Goal: Transaction & Acquisition: Book appointment/travel/reservation

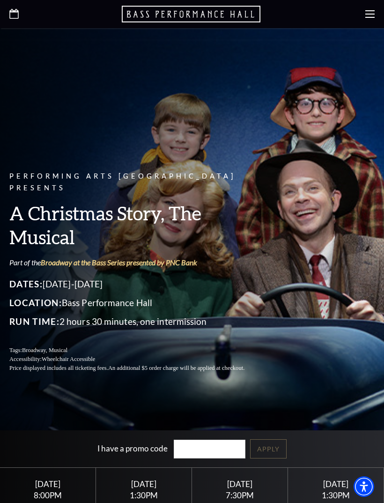
click at [363, 21] on div at bounding box center [192, 14] width 384 height 28
click at [367, 16] on icon at bounding box center [370, 13] width 9 height 9
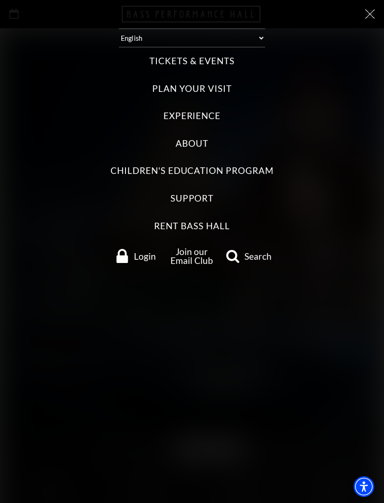
click at [223, 55] on label "Tickets & Events" at bounding box center [192, 61] width 85 height 13
click at [0, 0] on Events "Tickets & Events" at bounding box center [0, 0] width 0 height 0
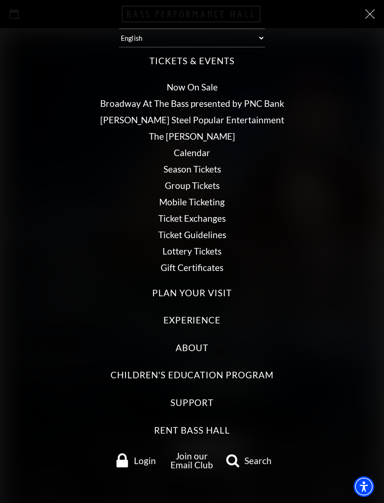
click at [263, 98] on link "Broadway At The Bass presented by PNC Bank" at bounding box center [192, 103] width 184 height 11
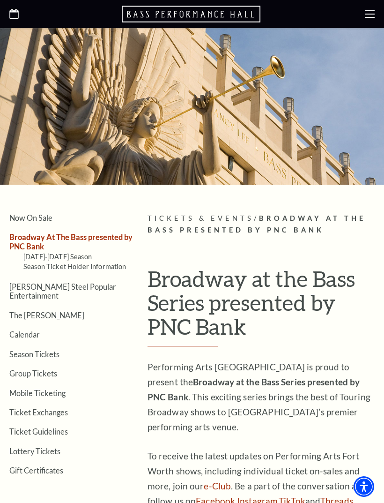
click at [26, 350] on link "Season Tickets" at bounding box center [34, 354] width 50 height 9
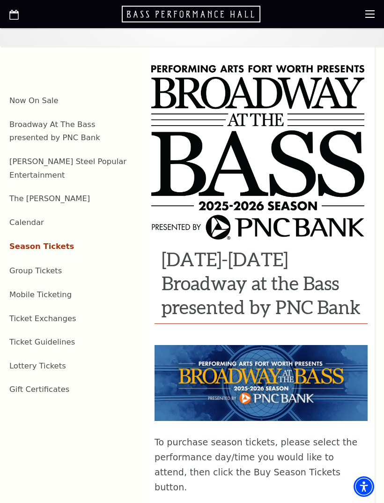
scroll to position [243, 0]
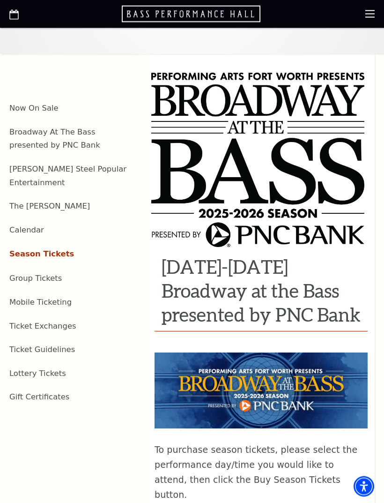
click at [117, 142] on li "Broadway At The Bass presented by PNC Bank" at bounding box center [71, 138] width 124 height 27
click at [61, 142] on li "Broadway At The Bass presented by PNC Bank" at bounding box center [71, 138] width 124 height 27
click at [82, 135] on link "Broadway At The Bass presented by PNC Bank" at bounding box center [54, 139] width 91 height 22
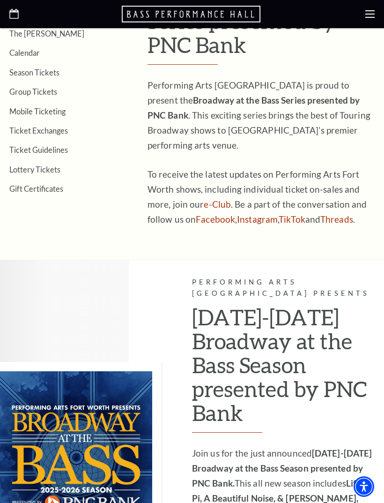
scroll to position [220, 0]
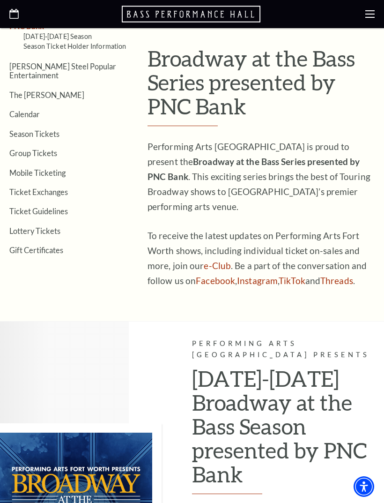
click at [367, 11] on use at bounding box center [370, 13] width 9 height 7
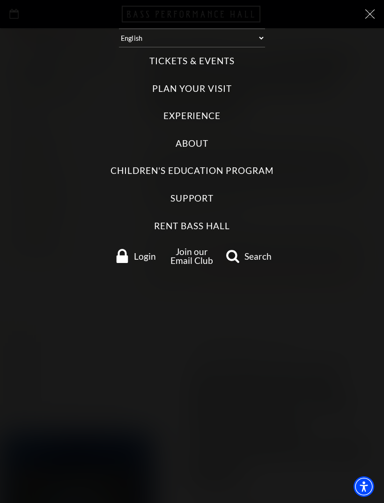
click at [219, 55] on label "Tickets & Events" at bounding box center [192, 61] width 85 height 13
click at [0, 0] on Events "Tickets & Events" at bounding box center [0, 0] width 0 height 0
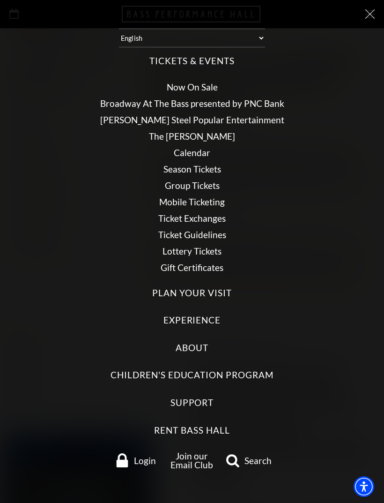
click at [199, 147] on link "Calendar" at bounding box center [192, 152] width 37 height 11
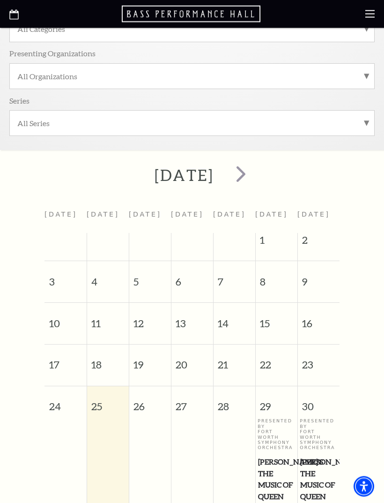
click at [254, 174] on span "next" at bounding box center [241, 174] width 27 height 27
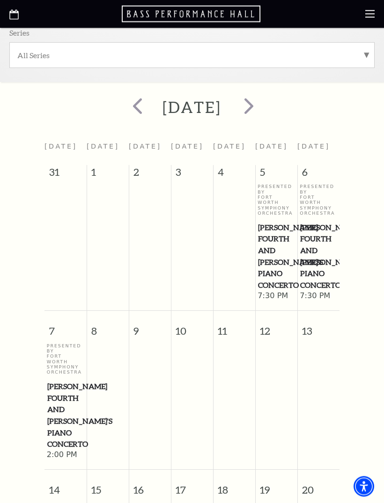
scroll to position [218, 0]
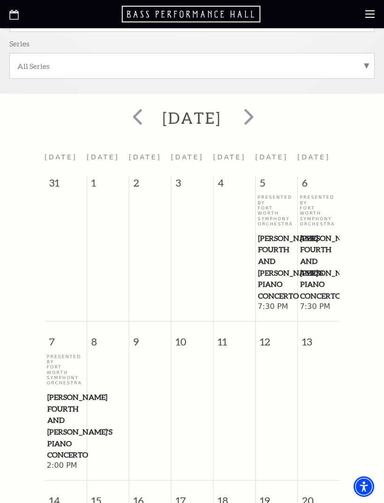
click at [262, 112] on span "next" at bounding box center [249, 116] width 27 height 27
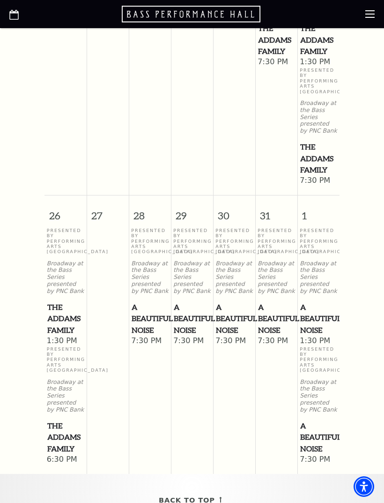
scroll to position [964, 0]
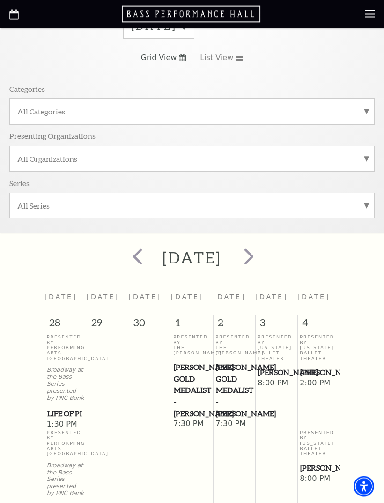
click at [262, 247] on span "next" at bounding box center [249, 256] width 27 height 27
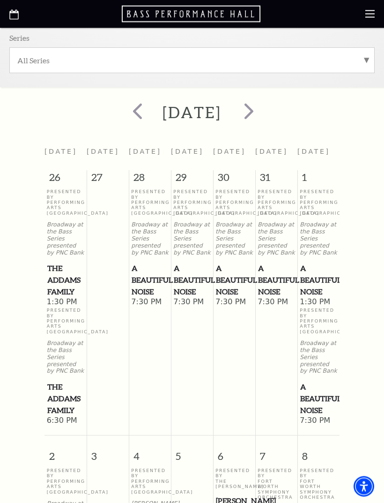
scroll to position [0, 0]
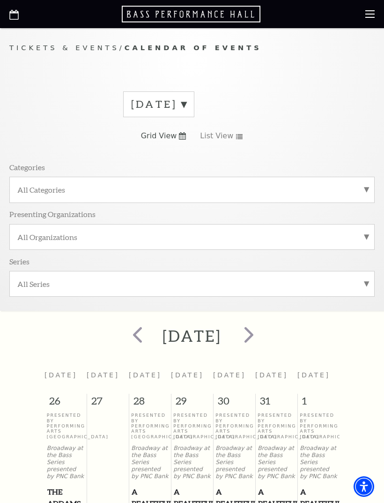
click at [262, 335] on span "next" at bounding box center [249, 334] width 27 height 27
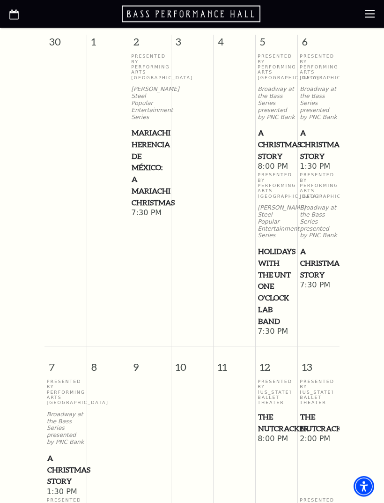
scroll to position [316, 0]
